Goal: Find specific page/section: Find specific page/section

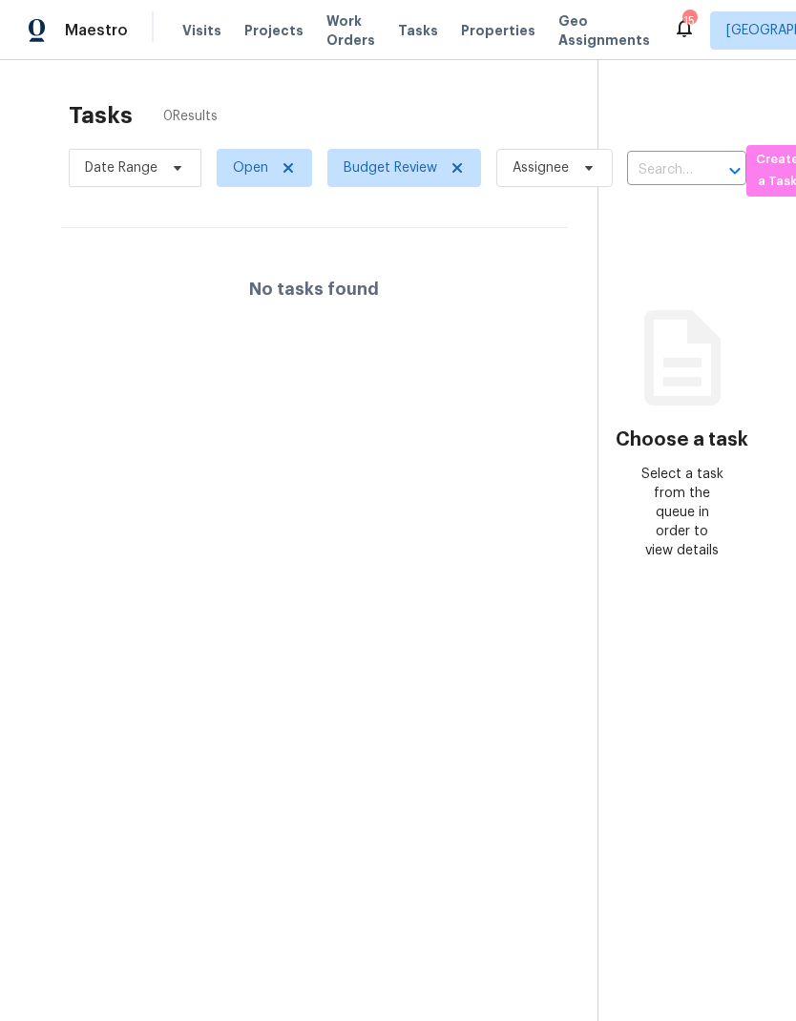
click at [259, 37] on span "Projects" at bounding box center [273, 30] width 59 height 19
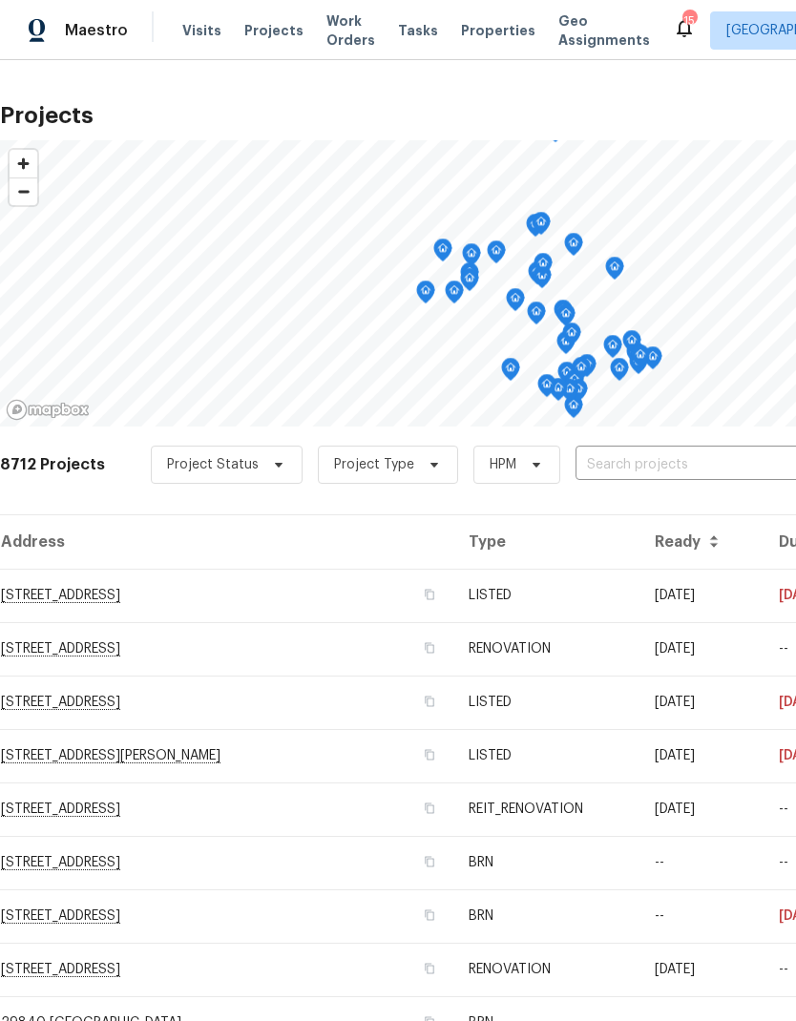
click at [619, 474] on input "text" at bounding box center [684, 465] width 218 height 30
type input "1717"
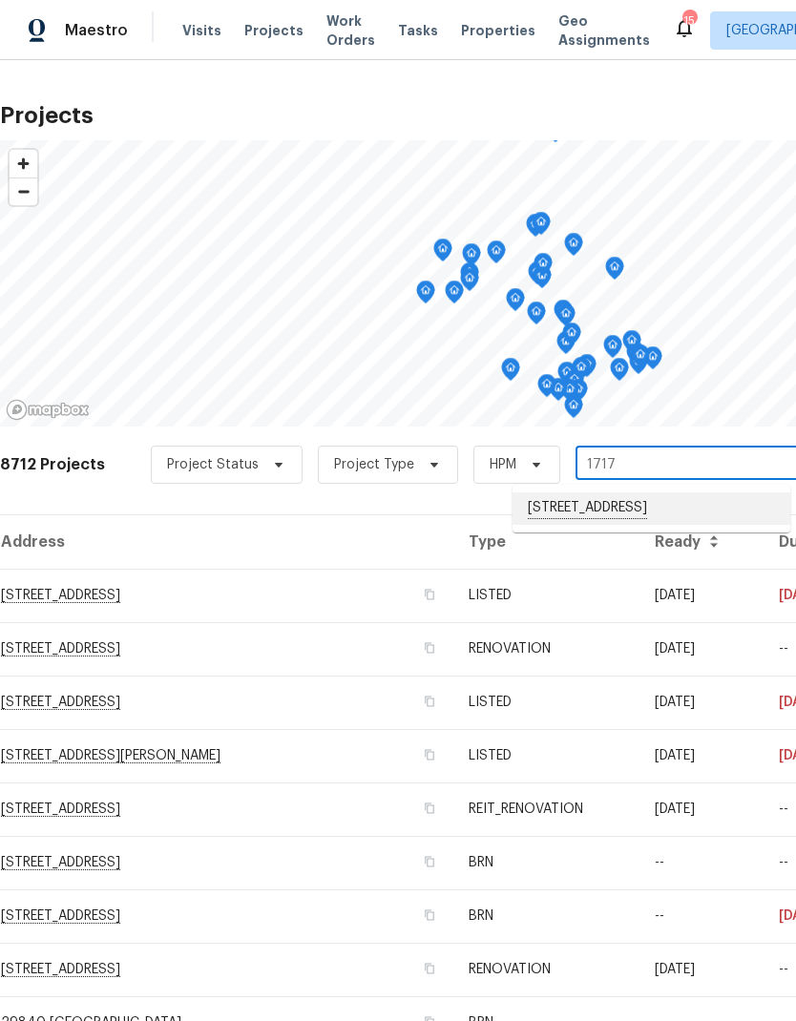
click at [667, 498] on li "[STREET_ADDRESS]" at bounding box center [651, 508] width 278 height 32
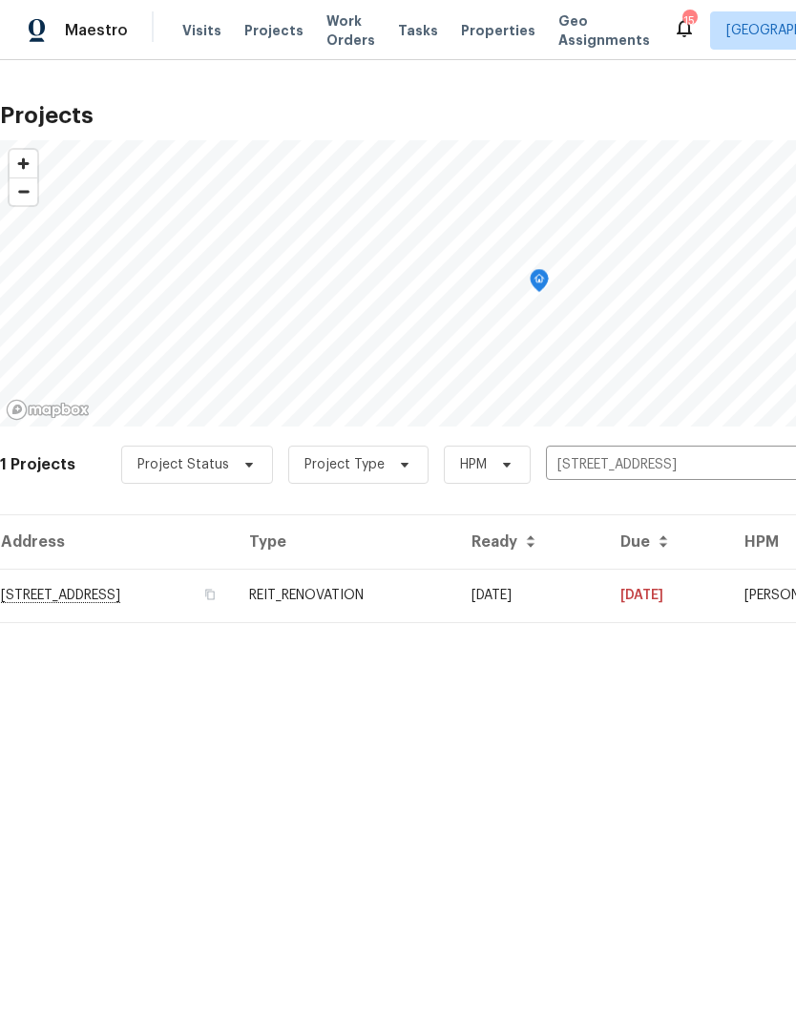
click at [234, 594] on td "[STREET_ADDRESS]" at bounding box center [117, 595] width 234 height 53
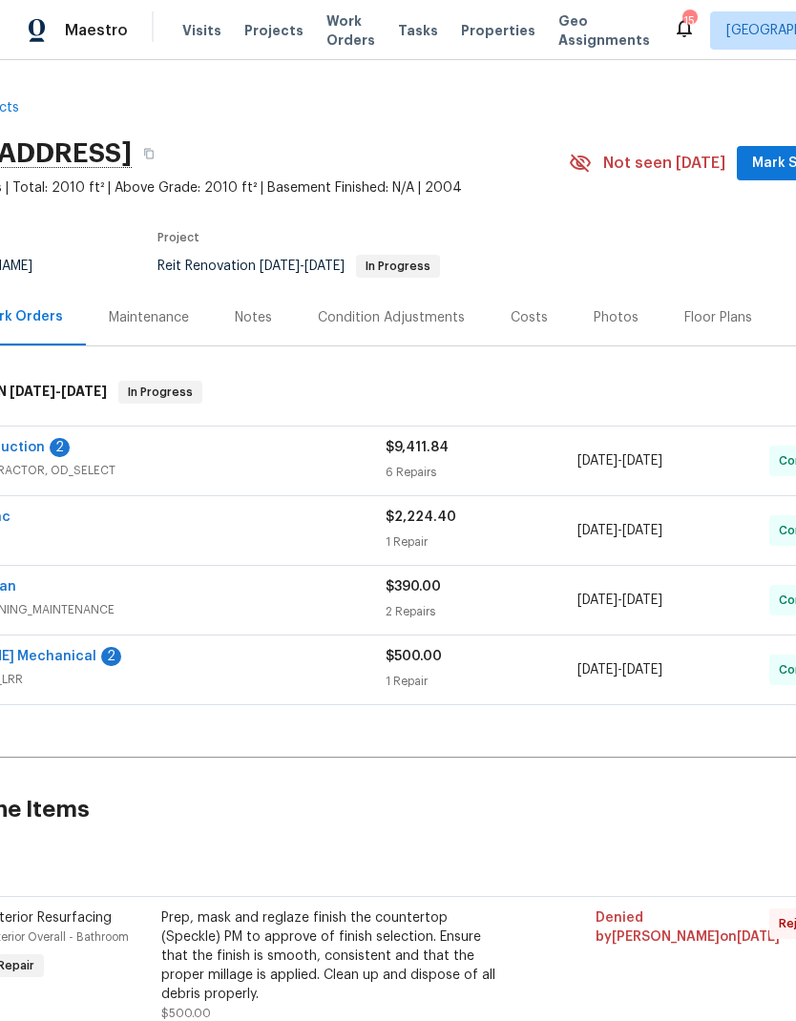
scroll to position [0, 123]
click at [497, 670] on div "$500.00 1 Repair" at bounding box center [481, 670] width 192 height 46
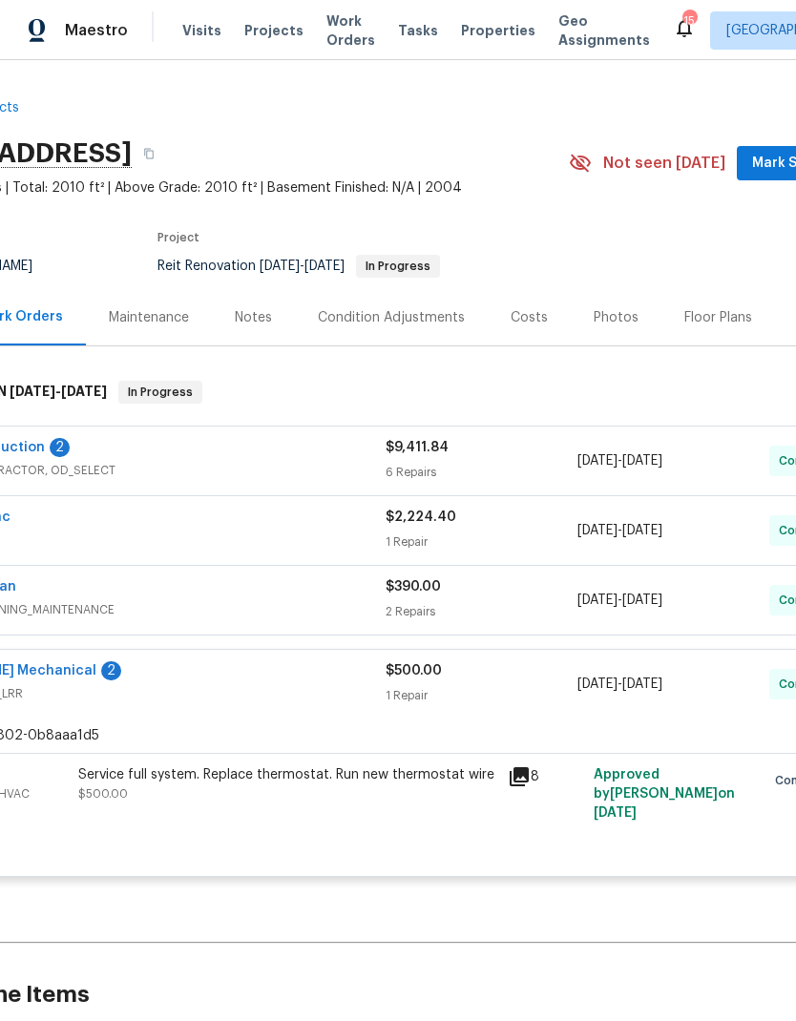
click at [523, 597] on div "$390.00 2 Repairs" at bounding box center [481, 600] width 192 height 46
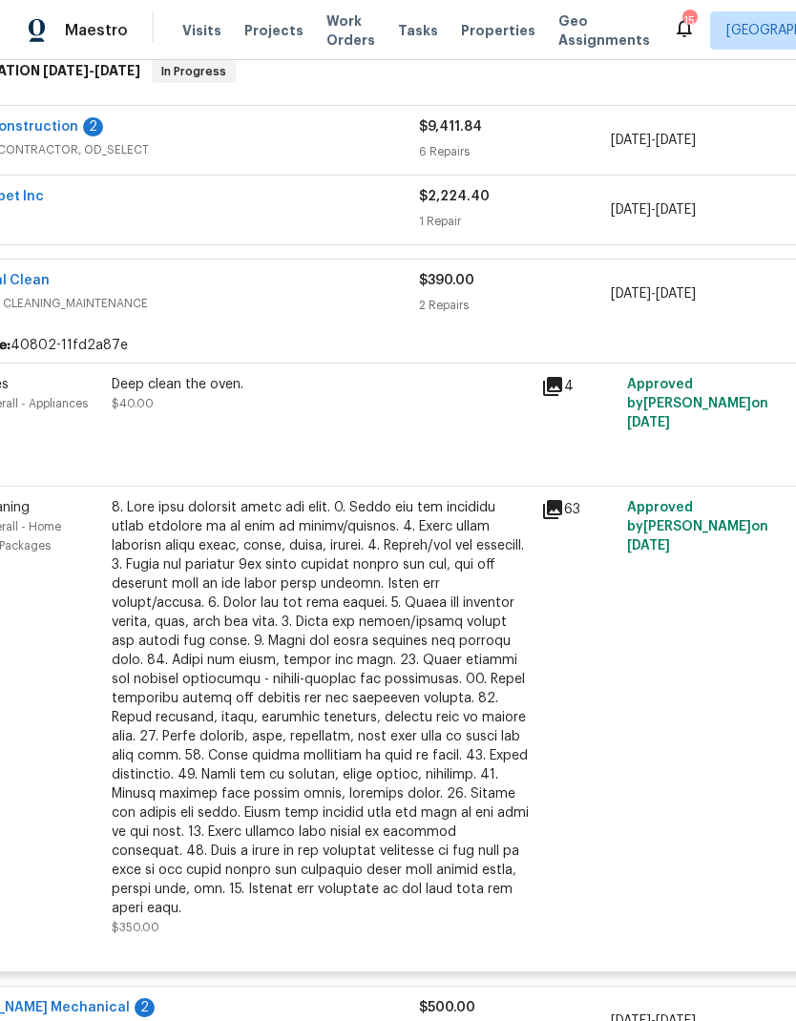
scroll to position [361, 85]
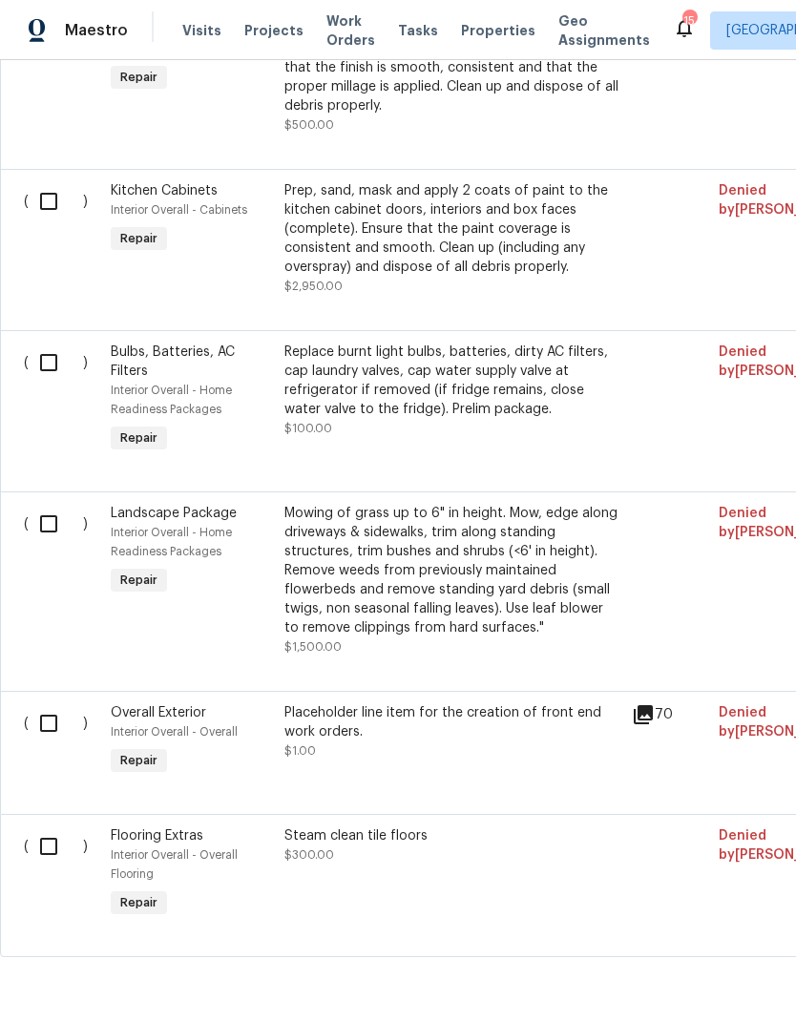
scroll to position [884, 0]
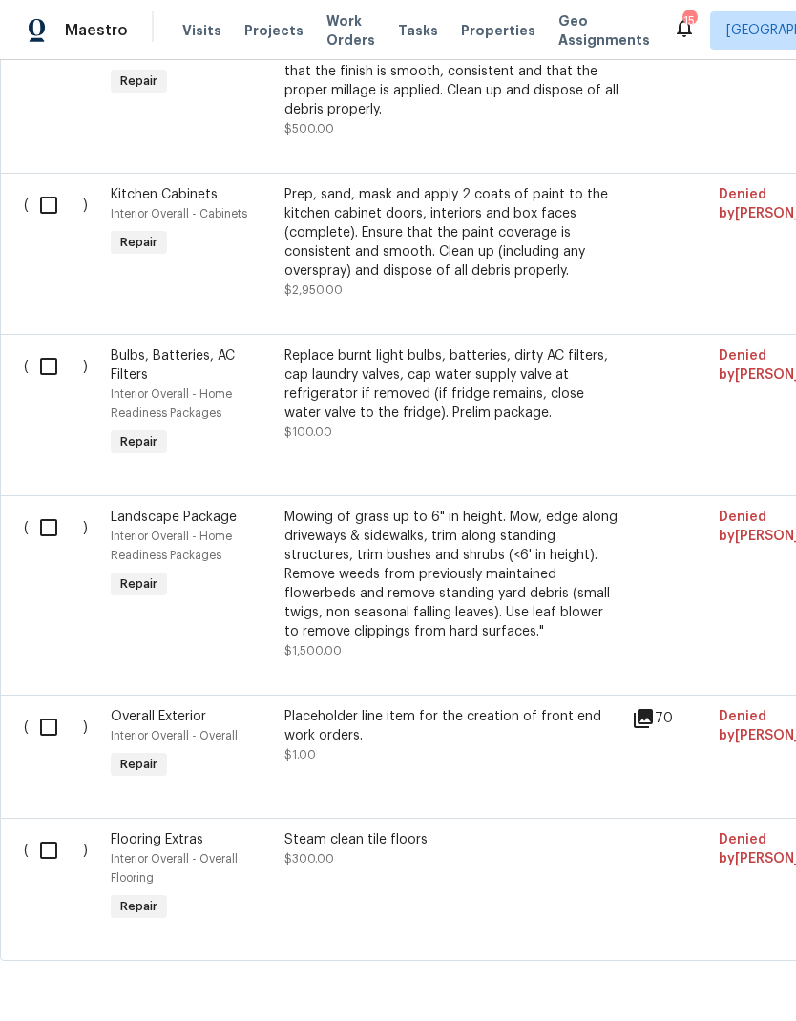
click at [311, 287] on span "$2,950.00" at bounding box center [313, 289] width 58 height 11
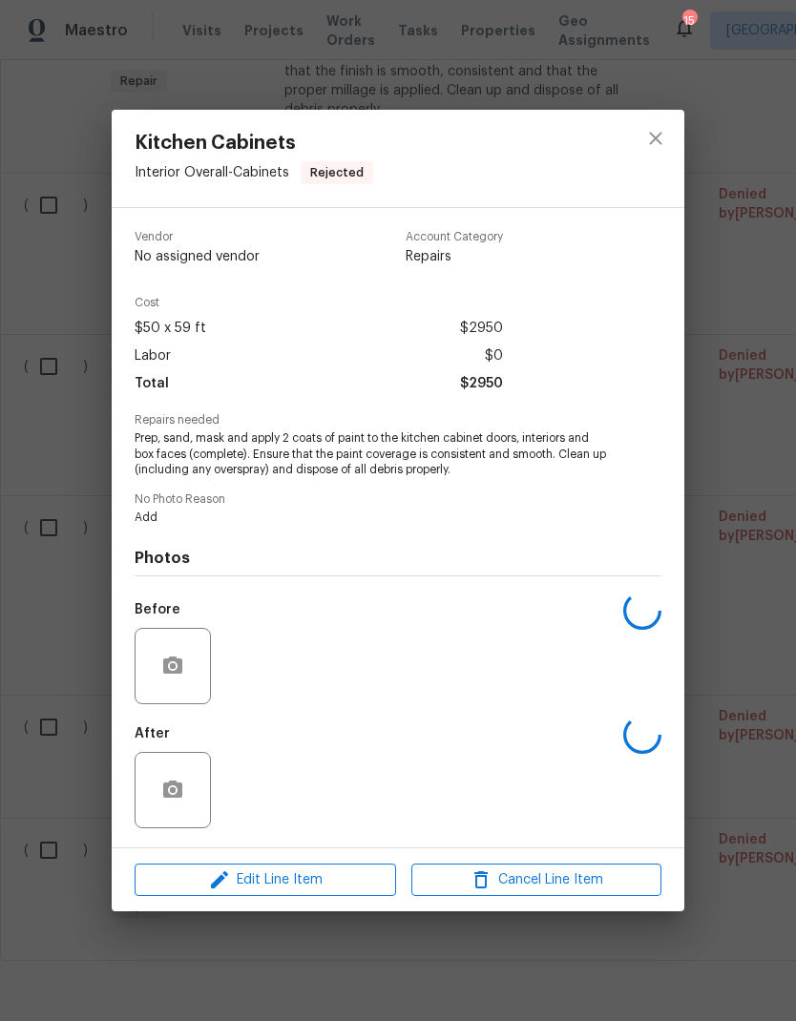
click at [194, 28] on div "Kitchen Cabinets Interior Overall - Cabinets Rejected Vendor No assigned vendor…" at bounding box center [398, 510] width 796 height 1021
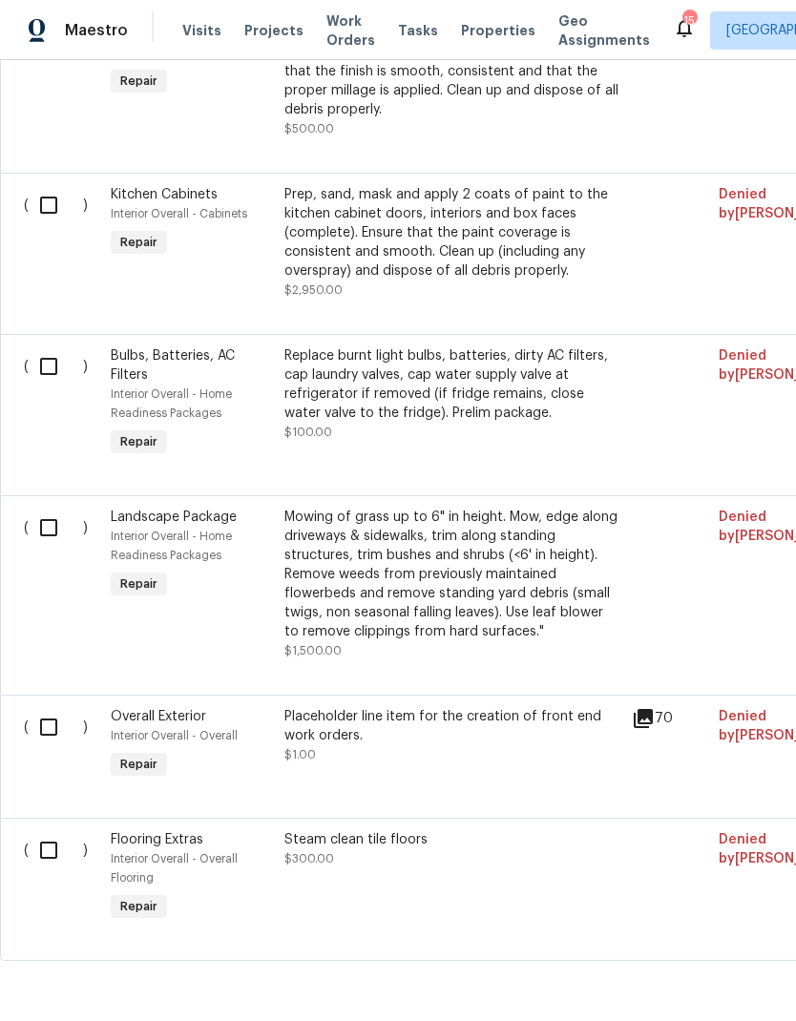
click at [199, 33] on span "Visits" at bounding box center [201, 30] width 39 height 19
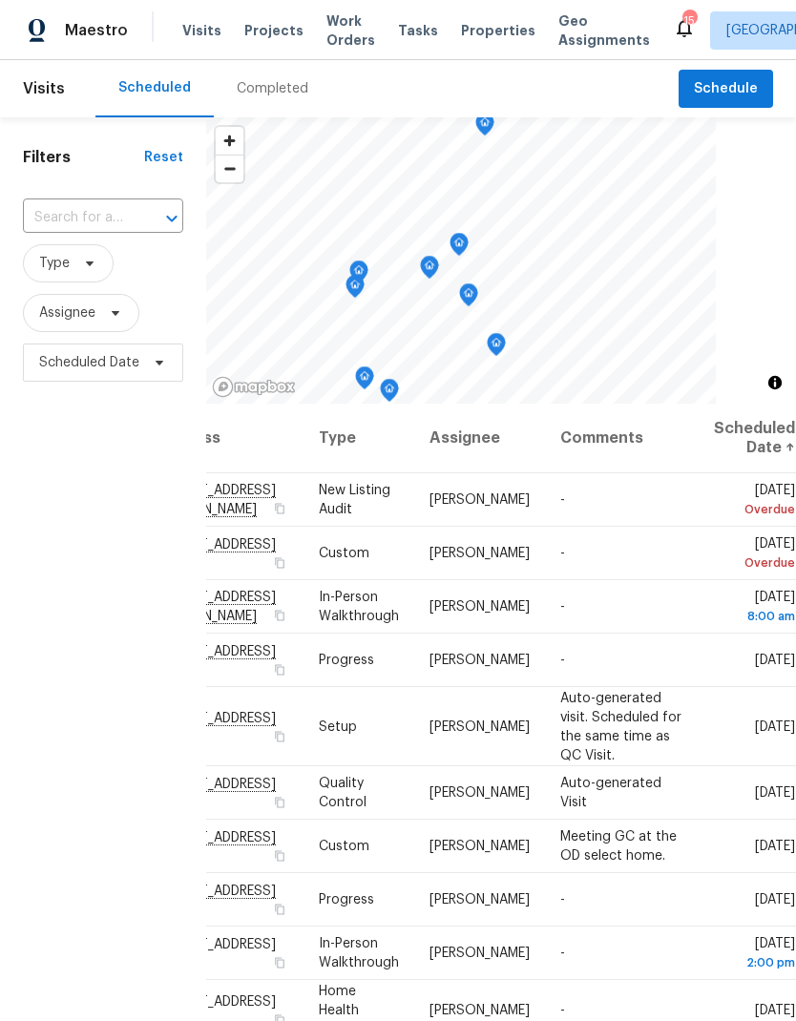
scroll to position [0, 161]
click at [283, 93] on div "Completed" at bounding box center [273, 88] width 72 height 19
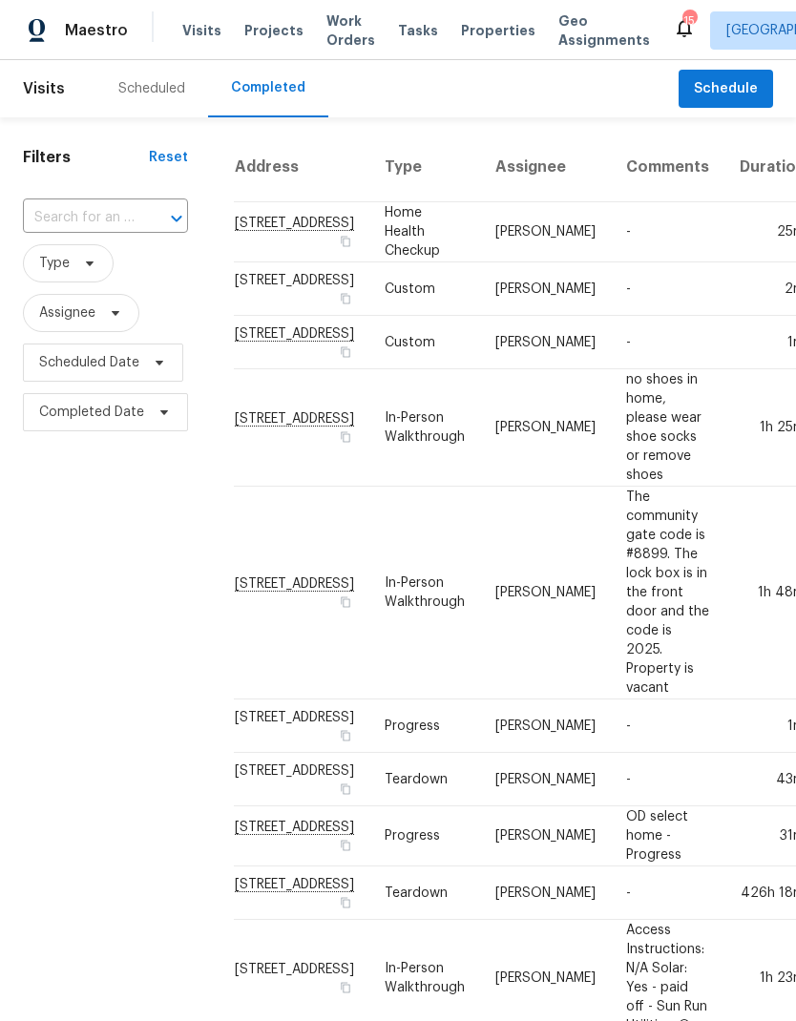
click at [160, 99] on div "Scheduled" at bounding box center [151, 88] width 113 height 57
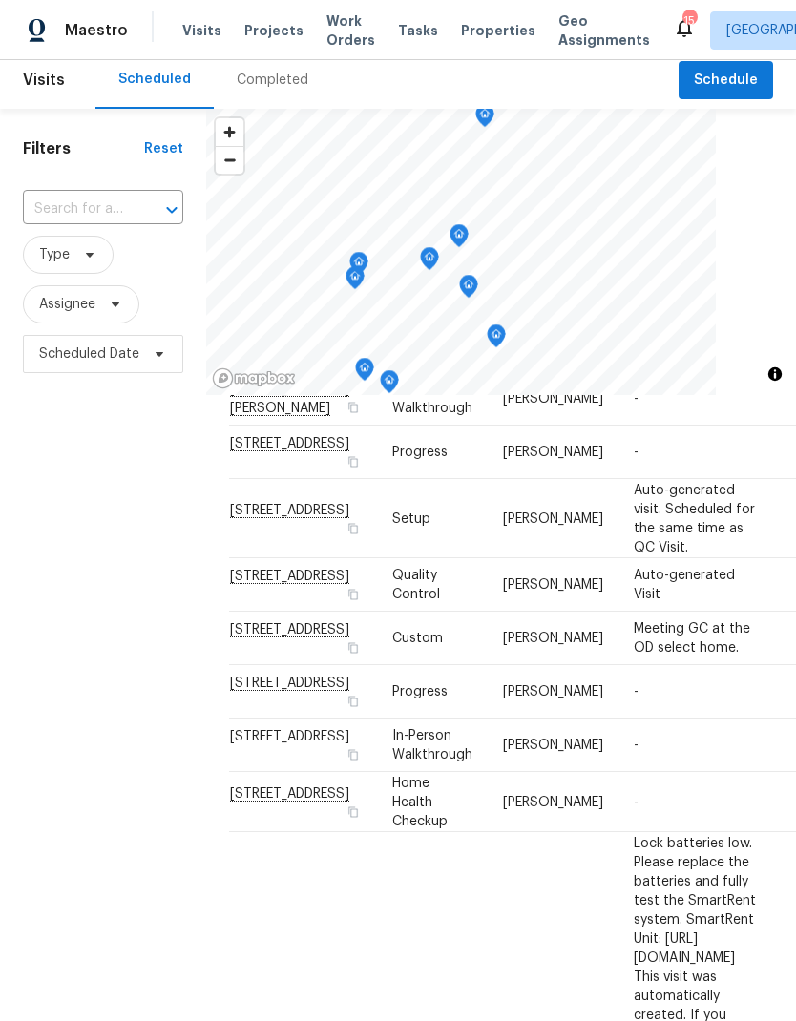
scroll to position [200, 0]
